Goal: Task Accomplishment & Management: Manage account settings

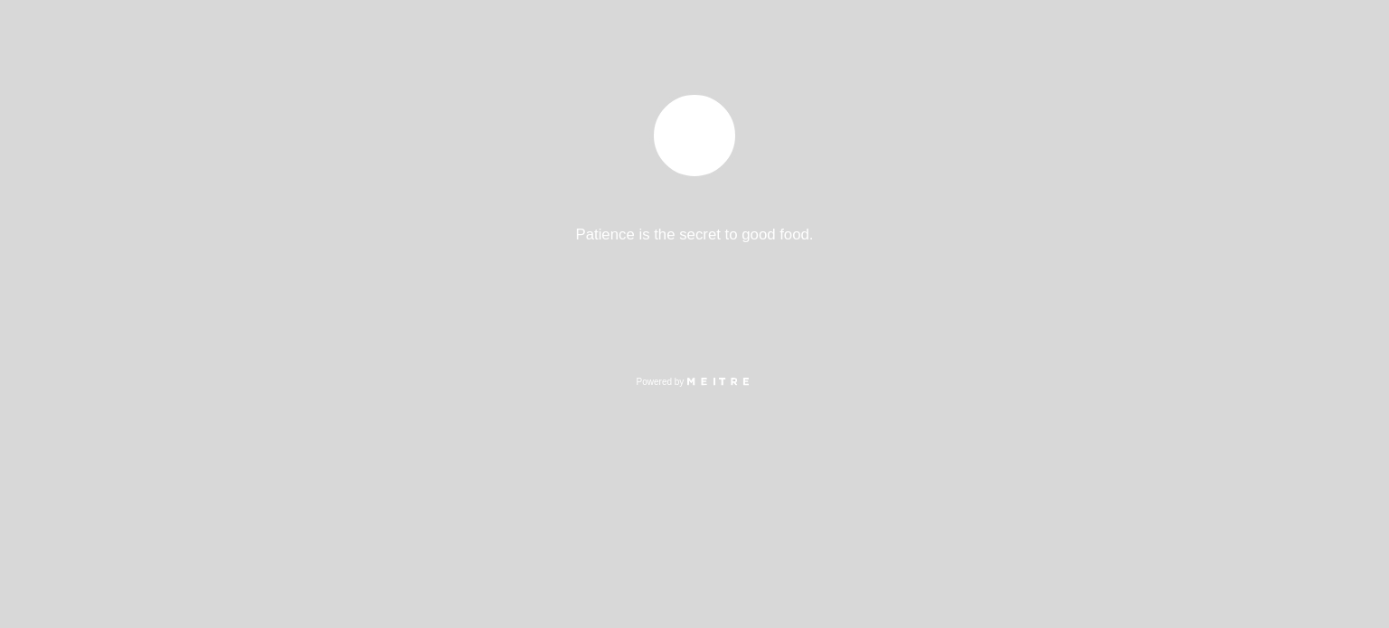
select select "es"
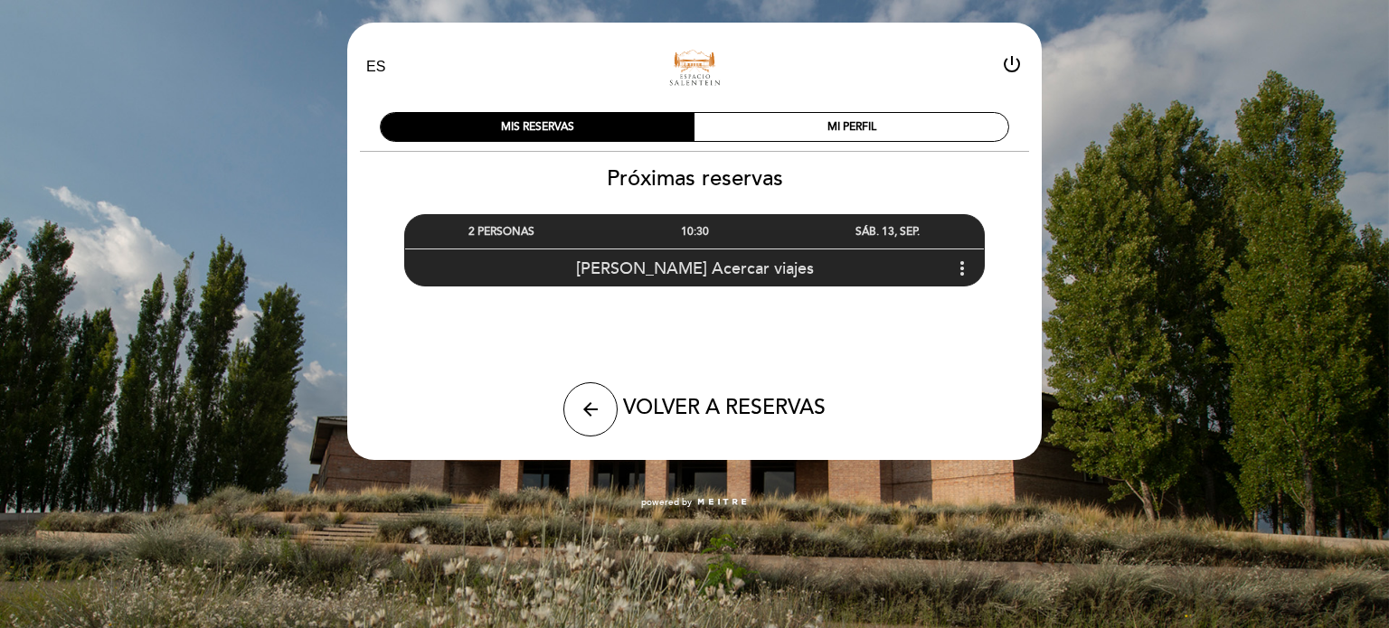
click at [958, 272] on icon "more_vert" at bounding box center [962, 269] width 22 height 22
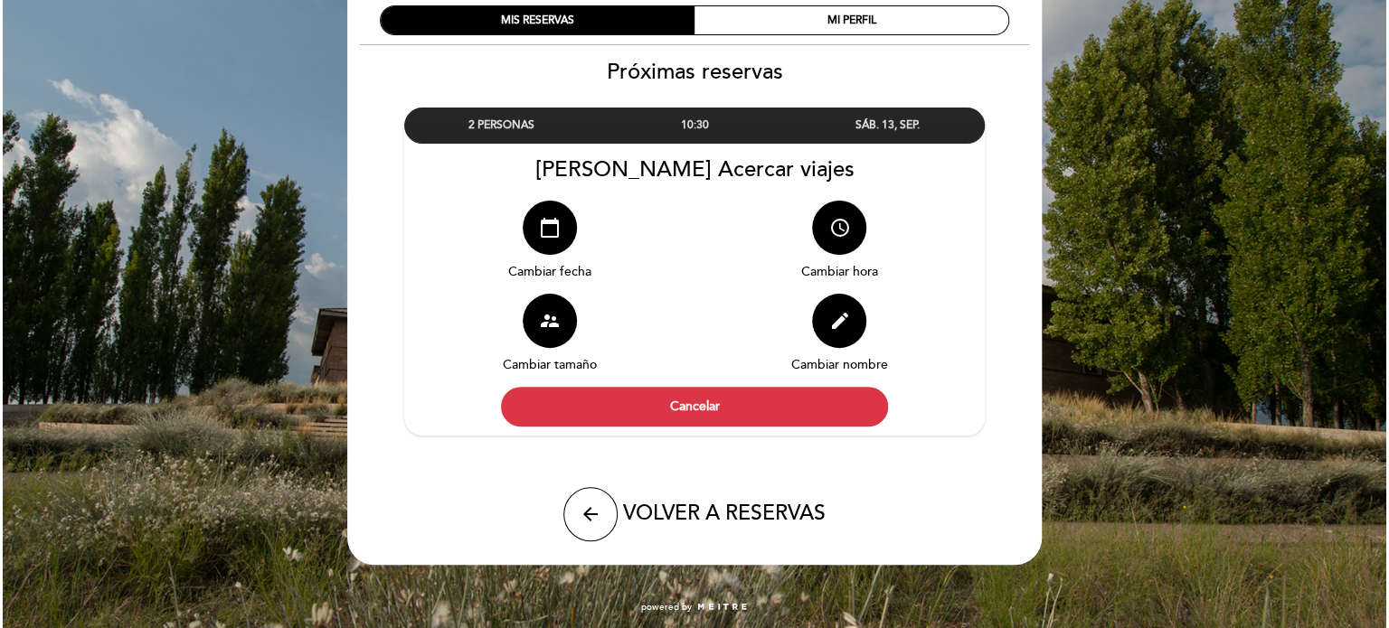
scroll to position [109, 0]
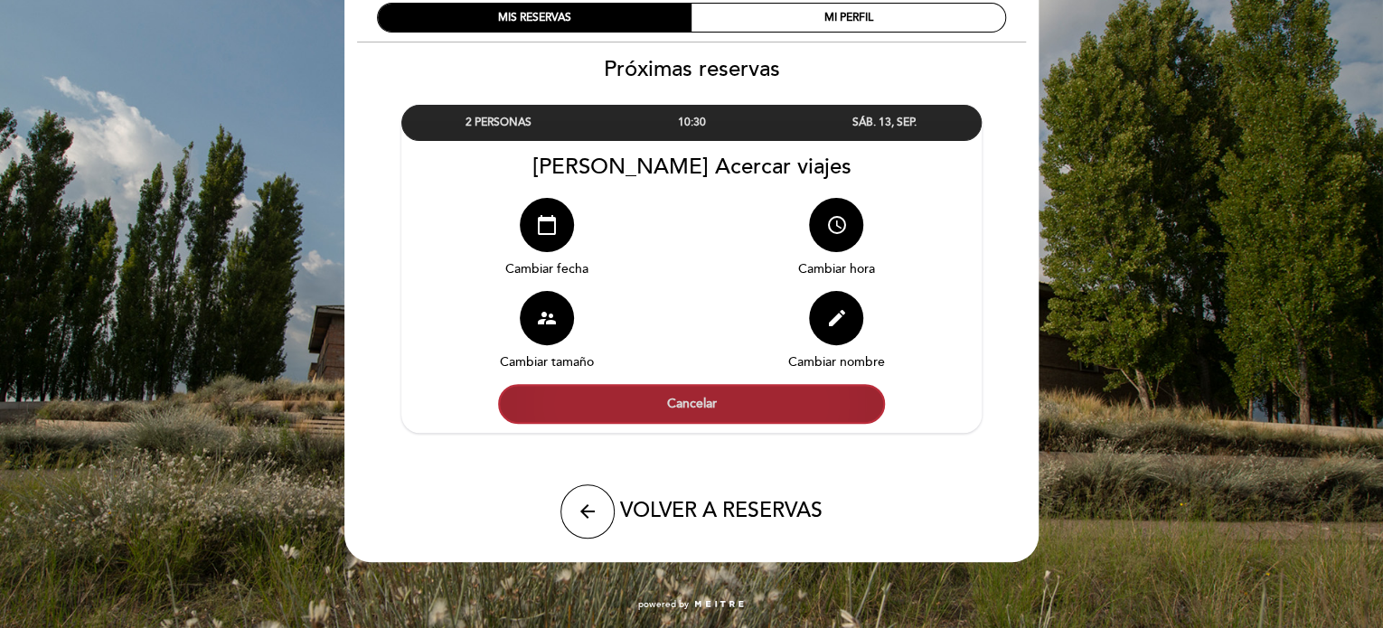
click at [774, 406] on button "Cancelar" at bounding box center [691, 404] width 387 height 40
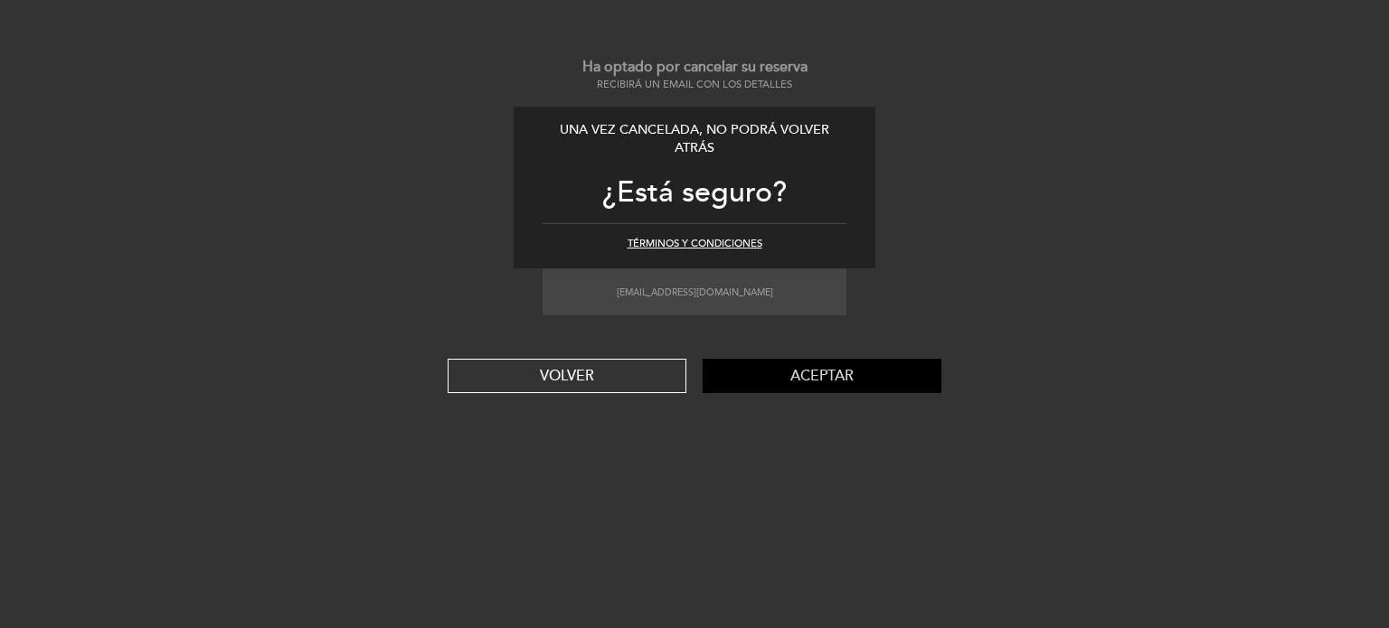
click at [823, 374] on button "Aceptar" at bounding box center [822, 376] width 239 height 34
